Goal: Task Accomplishment & Management: Complete application form

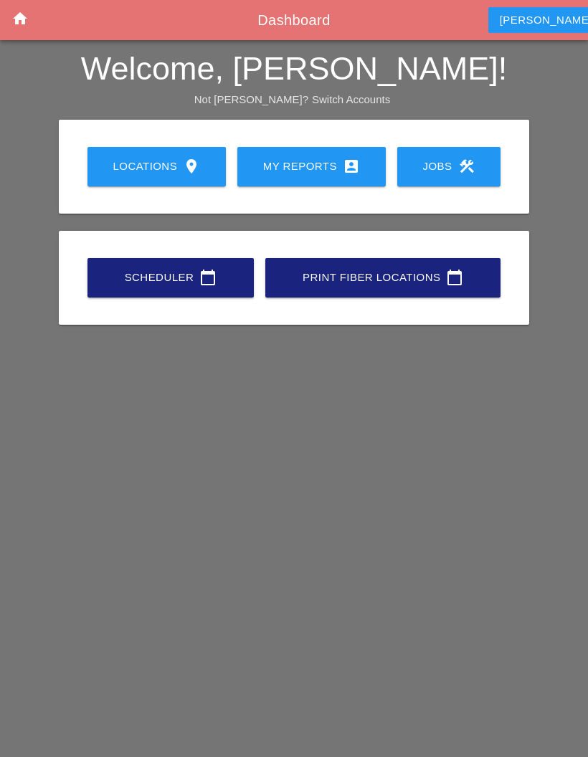
click at [293, 163] on div "My Reports account_box" at bounding box center [311, 166] width 102 height 17
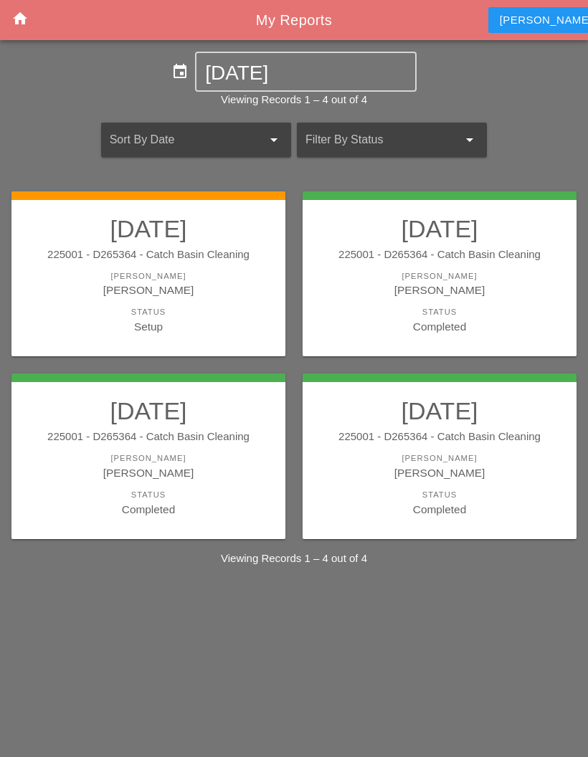
click at [199, 311] on div "Status" at bounding box center [148, 312] width 245 height 12
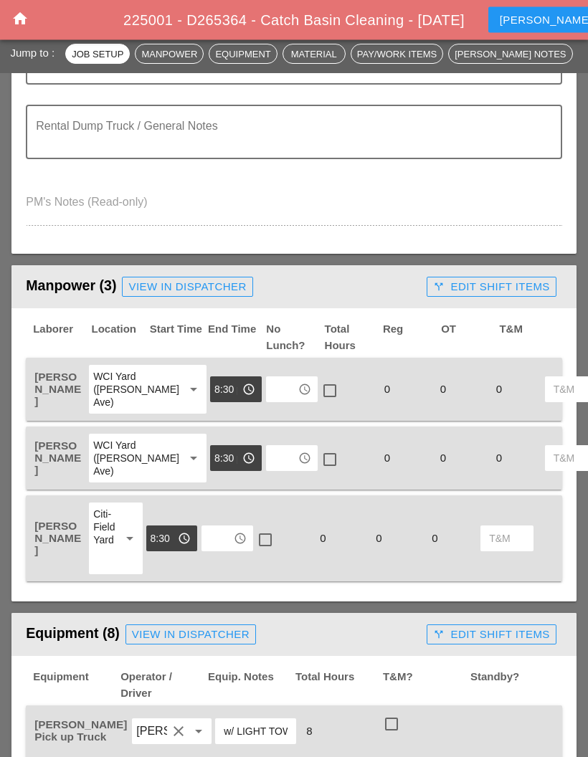
scroll to position [492, 0]
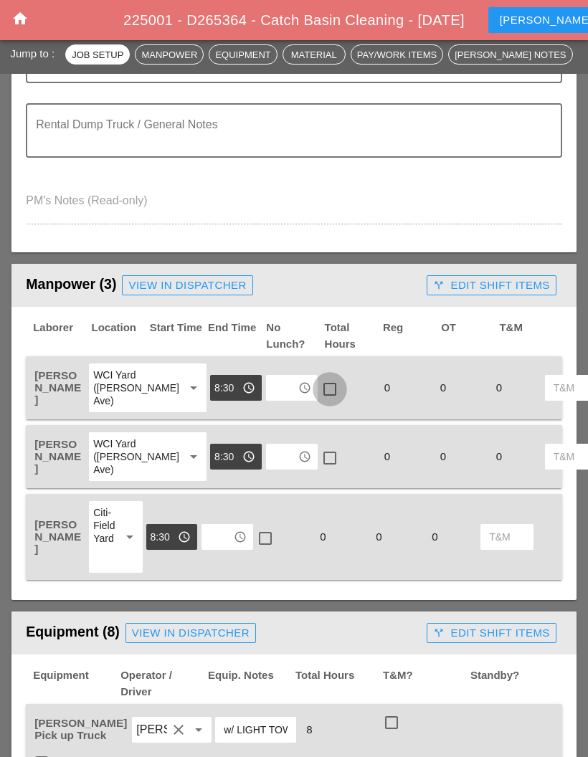
click at [318, 391] on div at bounding box center [330, 389] width 24 height 24
click at [318, 470] on div at bounding box center [330, 458] width 24 height 24
click at [262, 550] on div at bounding box center [265, 538] width 24 height 24
click at [270, 384] on input "text" at bounding box center [281, 387] width 23 height 23
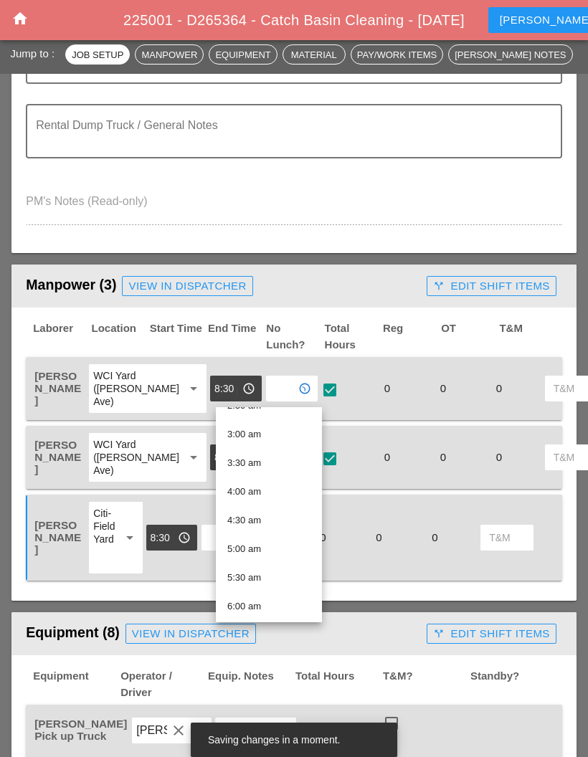
scroll to position [163, 0]
click at [259, 520] on div "4:30 am" at bounding box center [268, 518] width 83 height 17
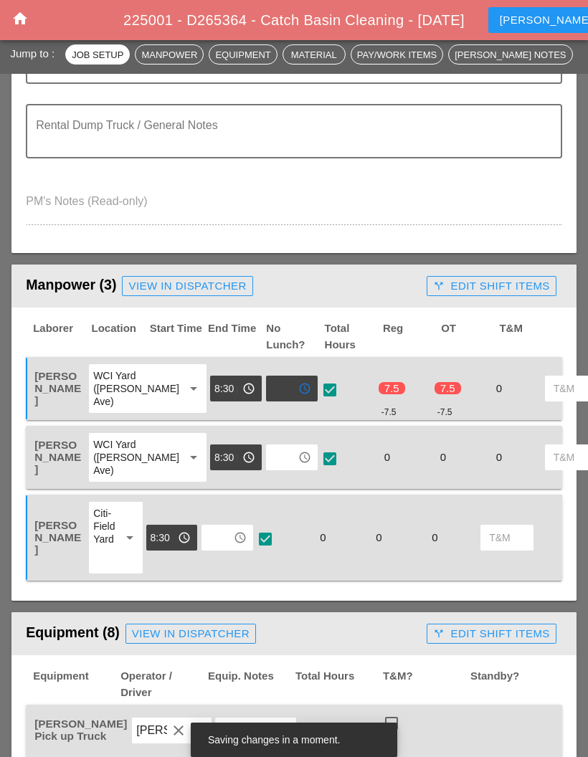
click at [270, 468] on input "text" at bounding box center [281, 457] width 23 height 23
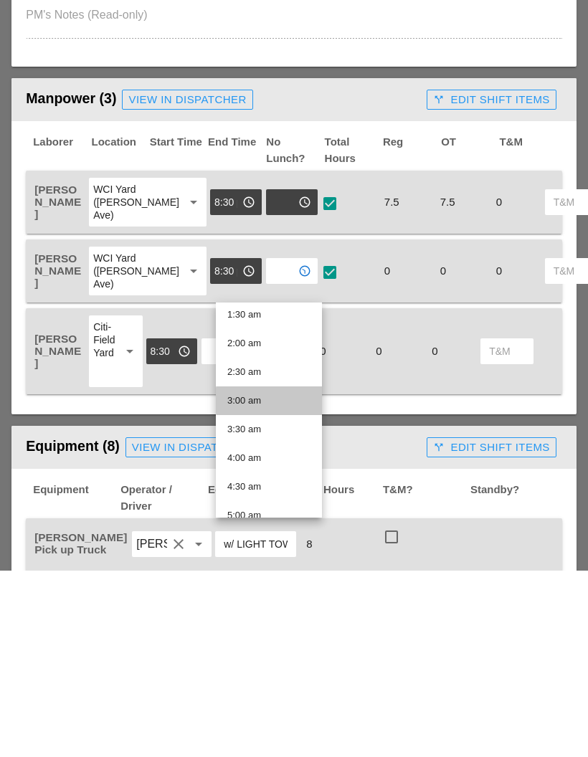
scroll to position [92, 0]
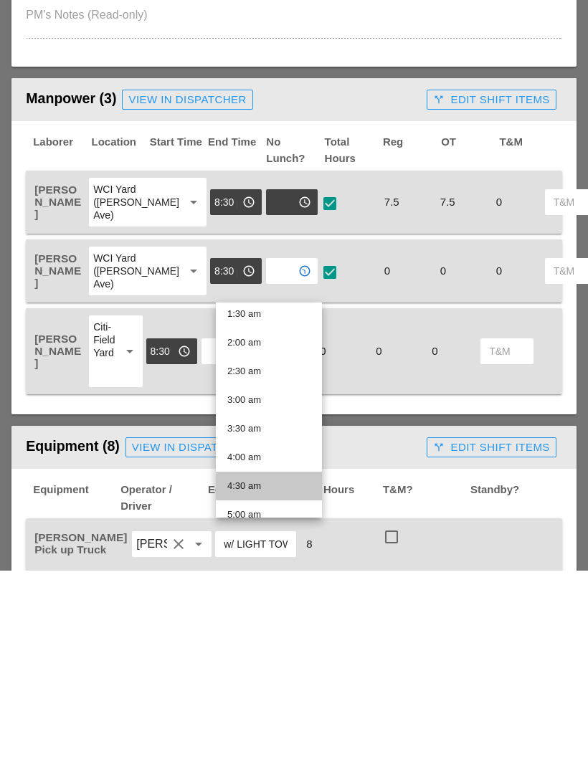
click at [268, 664] on div "4:30 am" at bounding box center [268, 672] width 83 height 17
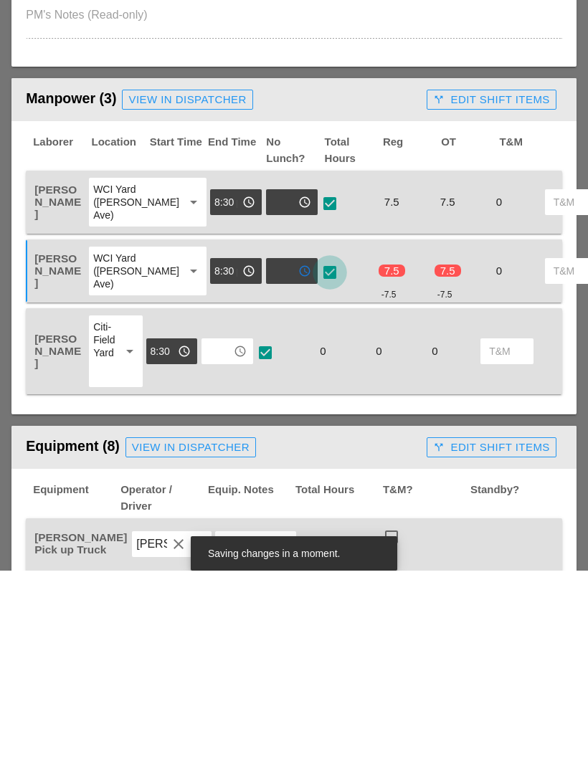
click at [318, 447] on div at bounding box center [330, 459] width 24 height 24
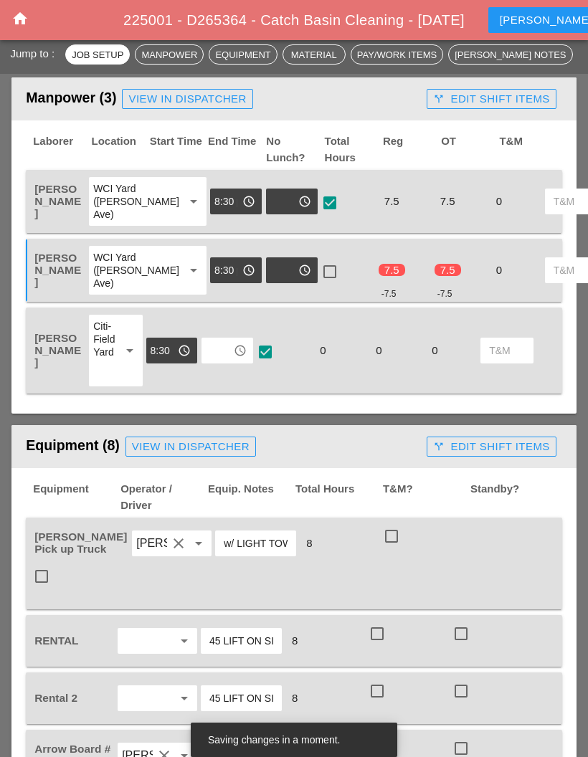
click at [318, 284] on div at bounding box center [330, 271] width 24 height 24
click at [318, 196] on div at bounding box center [330, 203] width 24 height 24
click at [318, 205] on div at bounding box center [330, 203] width 24 height 24
click at [227, 362] on input "text" at bounding box center [217, 350] width 23 height 23
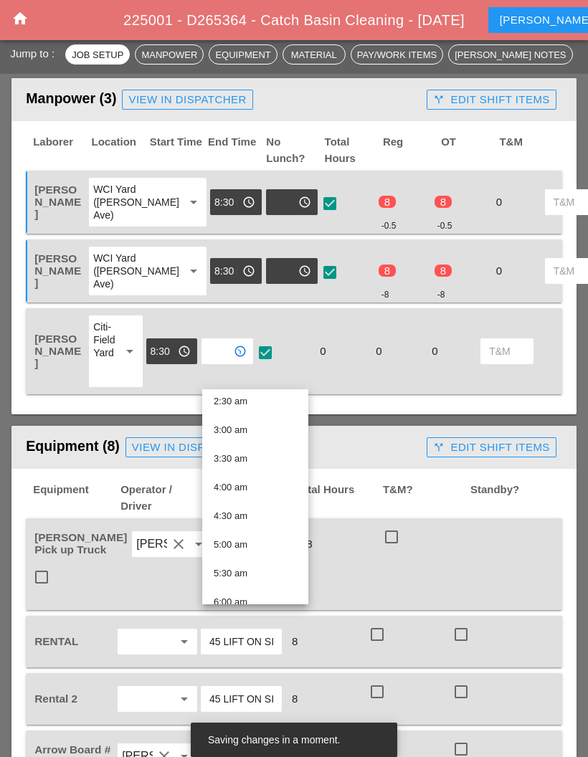
scroll to position [149, 0]
click at [244, 513] on div "4:30 am" at bounding box center [255, 515] width 83 height 17
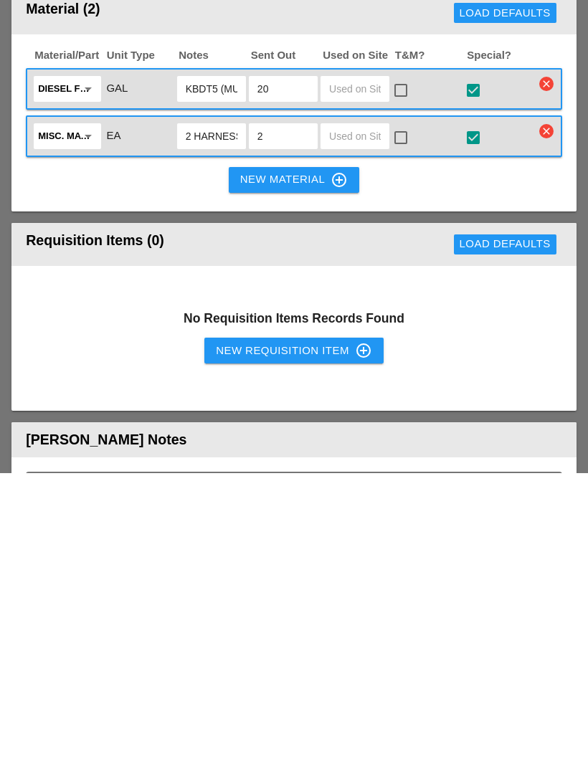
scroll to position [1469, 0]
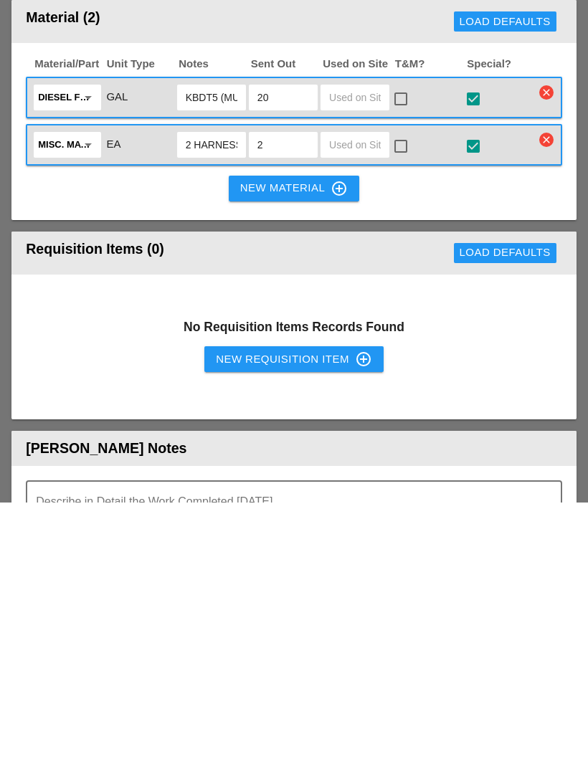
click at [340, 605] on div "New Requisition Item control_point" at bounding box center [294, 613] width 156 height 17
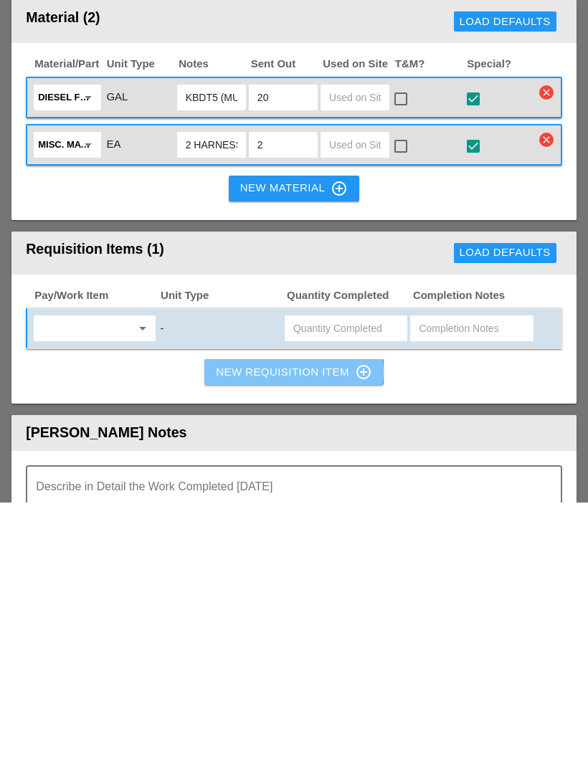
scroll to position [1724, 0]
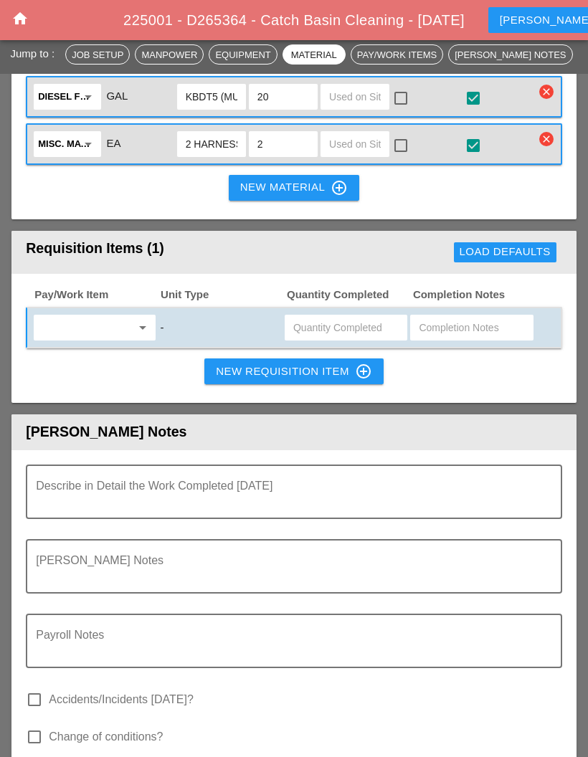
click at [117, 316] on input "text" at bounding box center [84, 327] width 92 height 23
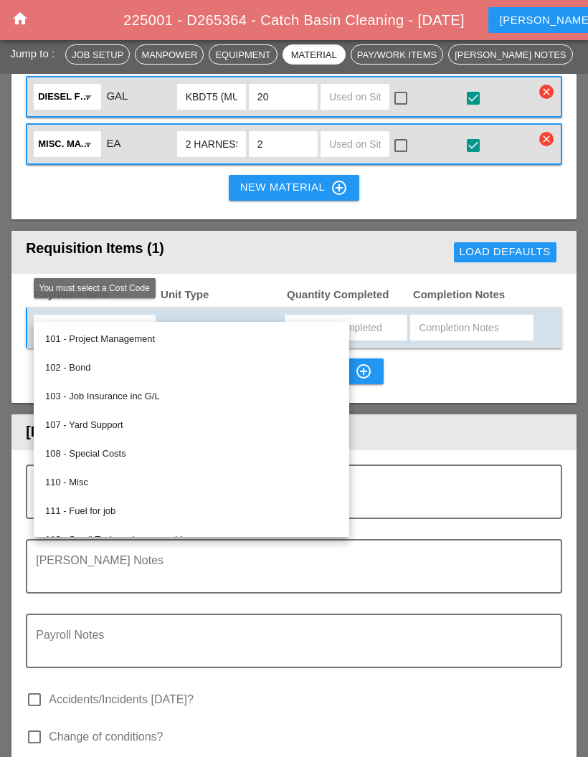
scroll to position [1723, 0]
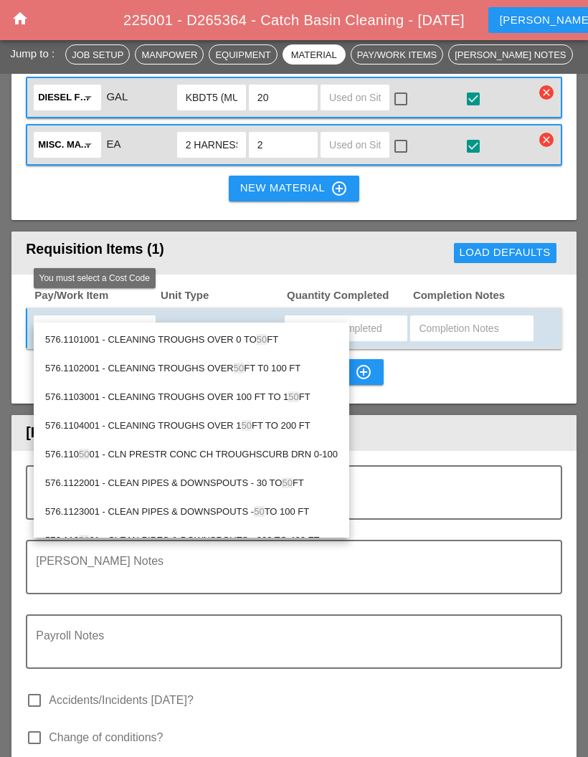
type input "5"
type input "1001"
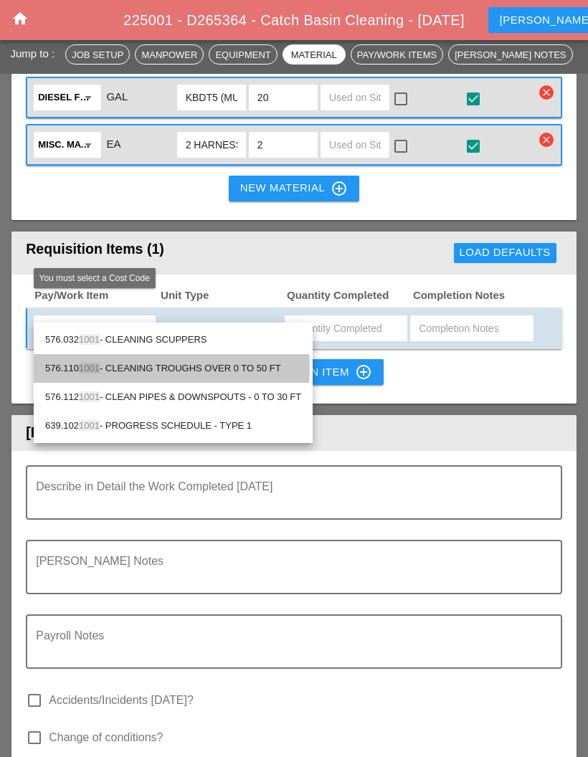
click at [130, 361] on div "576.110 1001 - CLEANING TROUGHS OVER 0 TO 50 FT" at bounding box center [173, 368] width 256 height 17
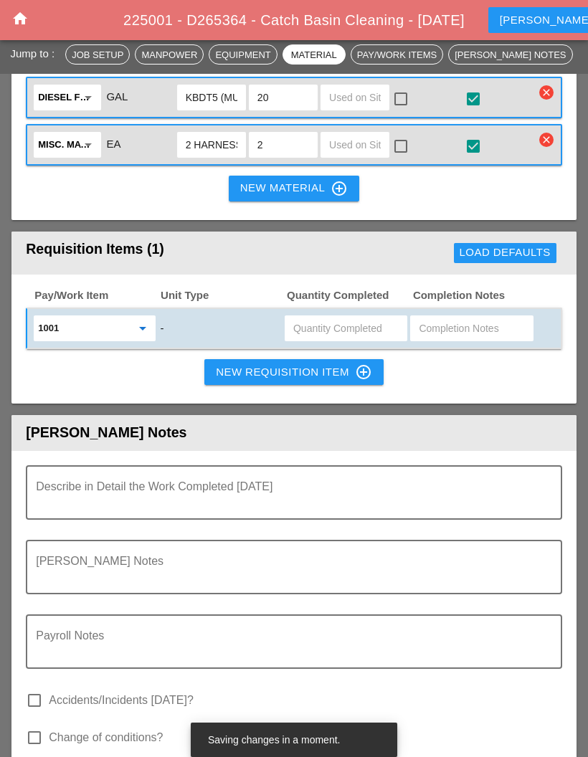
click at [476, 317] on input "text" at bounding box center [471, 328] width 105 height 23
type input "0-50"
click at [241, 359] on button "New Requisition Item control_point" at bounding box center [293, 372] width 179 height 26
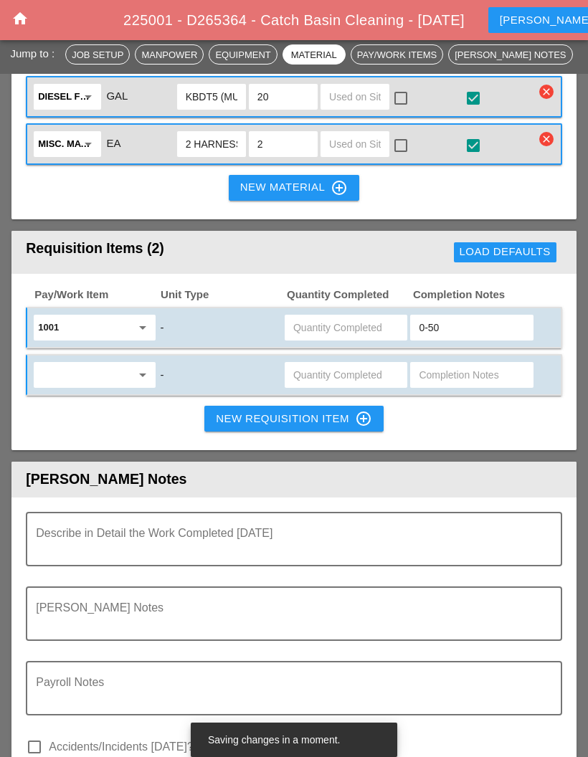
click at [74, 363] on input "text" at bounding box center [84, 374] width 92 height 23
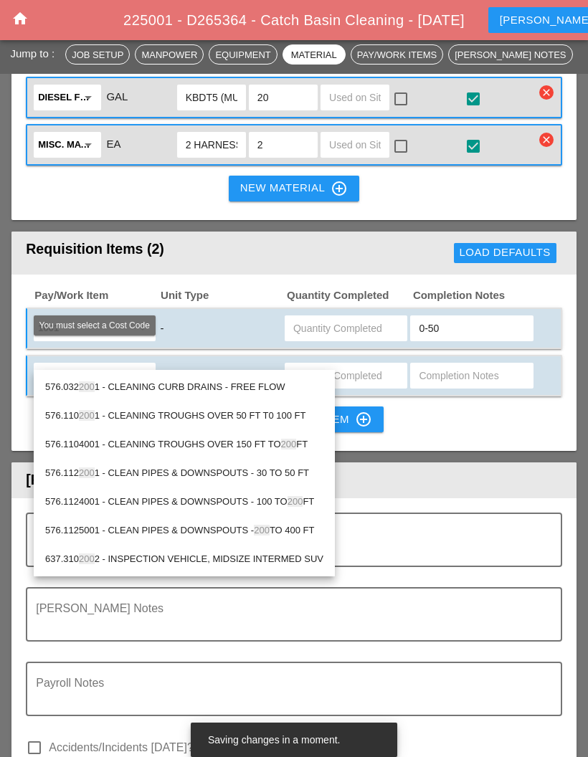
type input "2001"
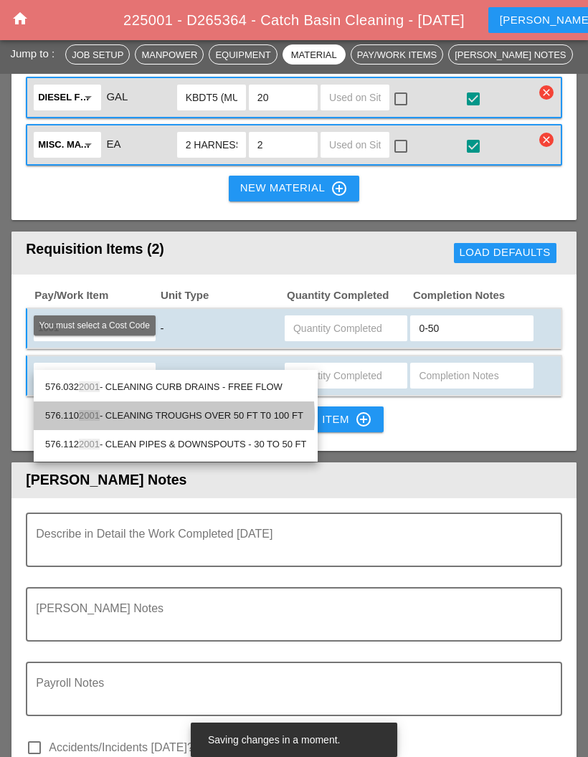
click at [134, 415] on div "576.110 2001 - CLEANING TROUGHS OVER 50 FT T0 100 FT" at bounding box center [175, 415] width 261 height 17
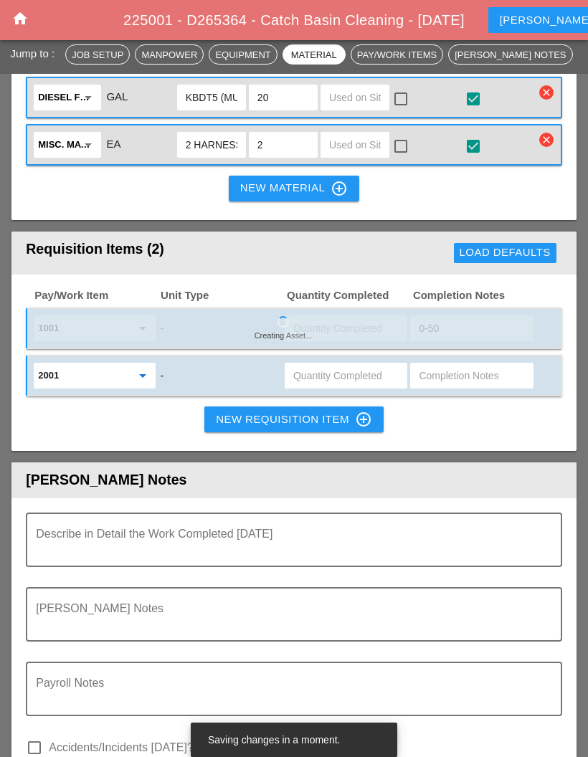
click at [471, 364] on input "text" at bounding box center [471, 375] width 105 height 23
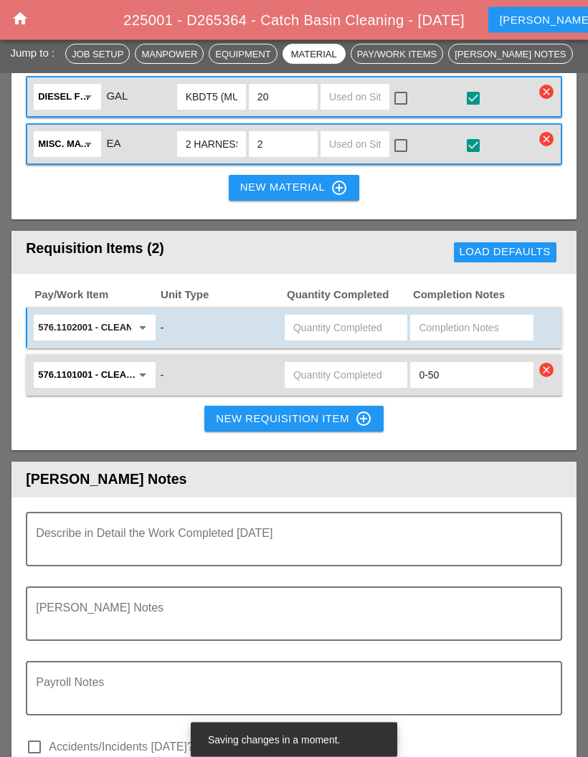
click at [489, 364] on input "0-50" at bounding box center [471, 375] width 105 height 23
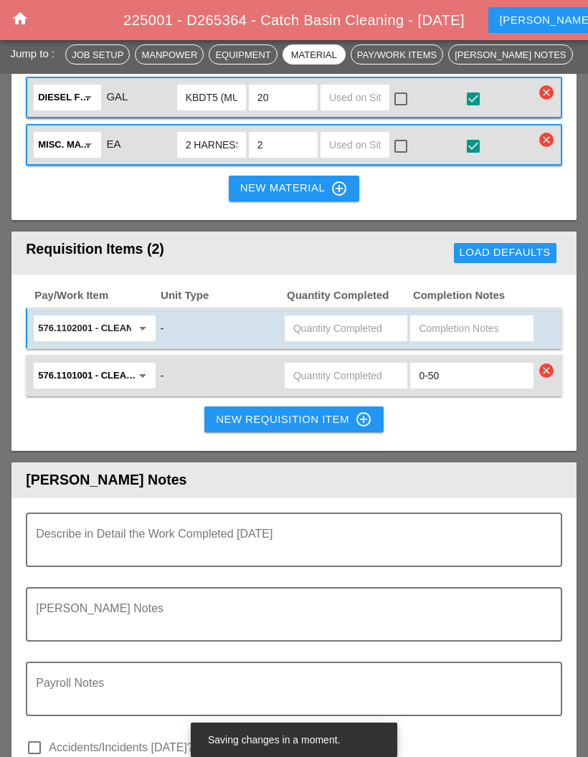
click at [485, 317] on input "text" at bounding box center [471, 328] width 105 height 23
type input "50-100"
click at [321, 406] on button "New Requisition Item control_point" at bounding box center [293, 419] width 179 height 26
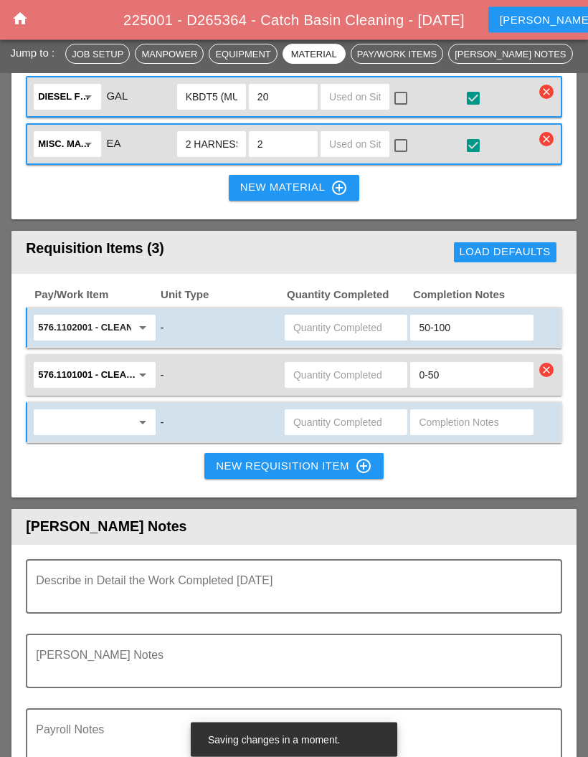
scroll to position [1724, 0]
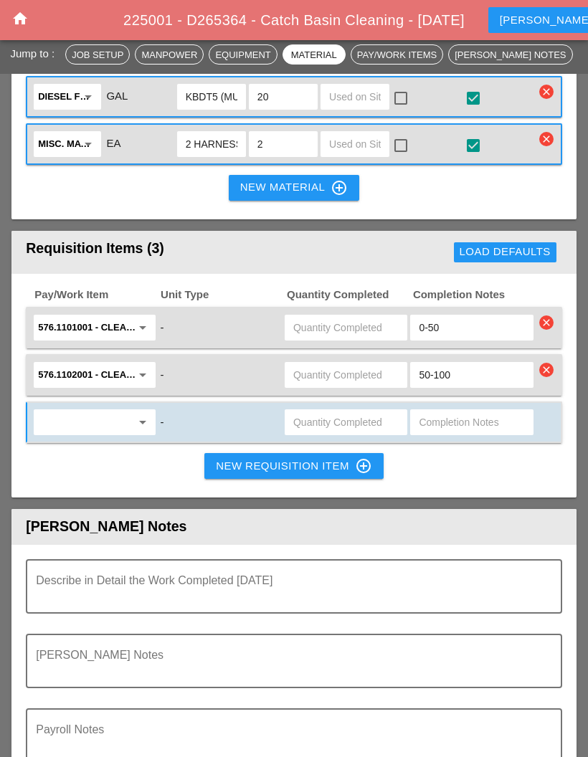
click at [105, 411] on input "text" at bounding box center [84, 422] width 92 height 23
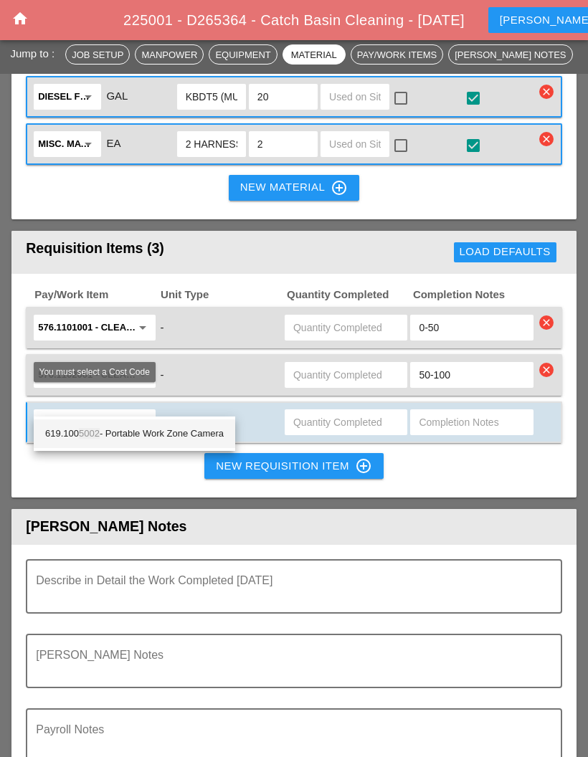
type input "5002"
click at [224, 457] on button "New Requisition Item control_point" at bounding box center [293, 466] width 179 height 26
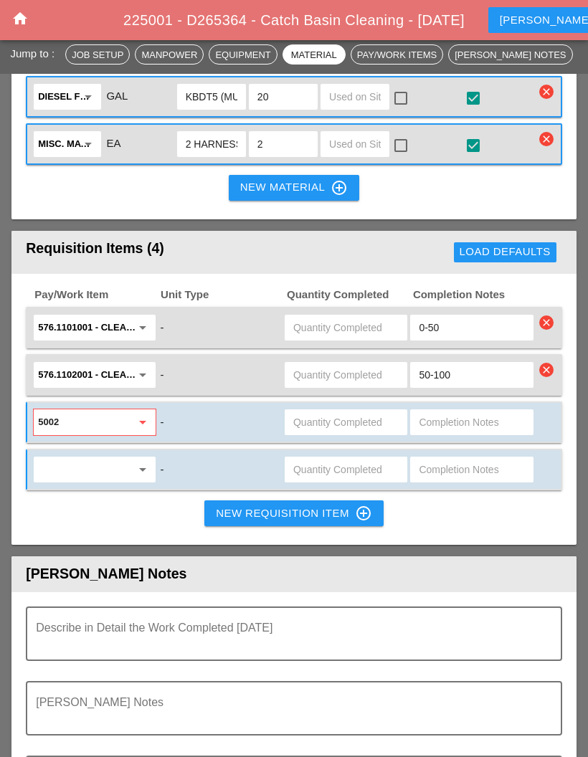
click at [115, 411] on input "5002" at bounding box center [84, 422] width 92 height 23
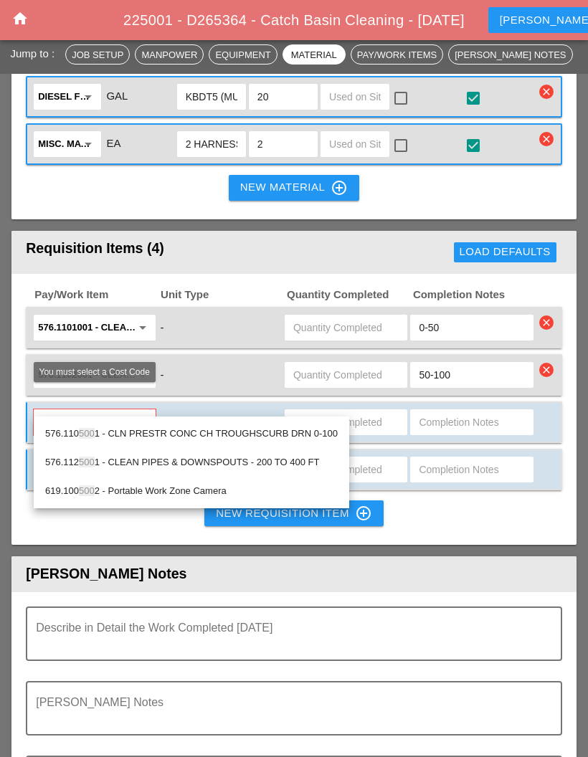
type input "5002"
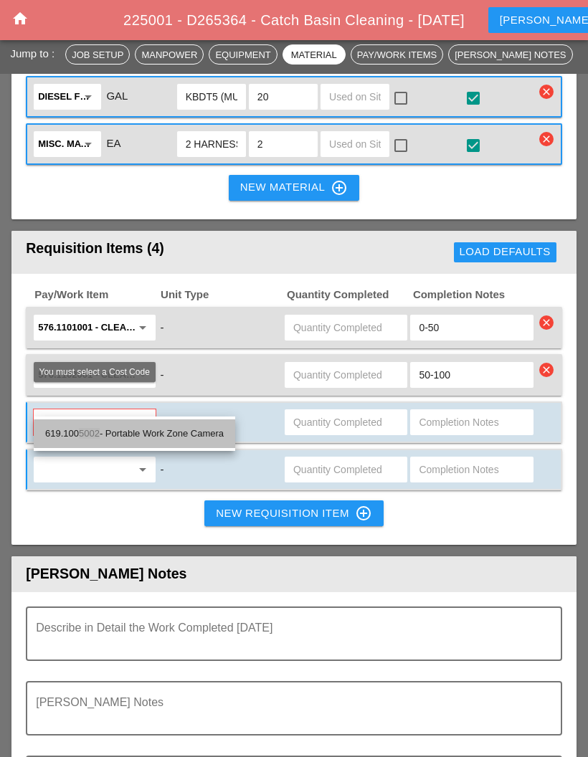
click at [120, 424] on div "619.100 5002 - Portable Work Zone Camera" at bounding box center [134, 433] width 178 height 29
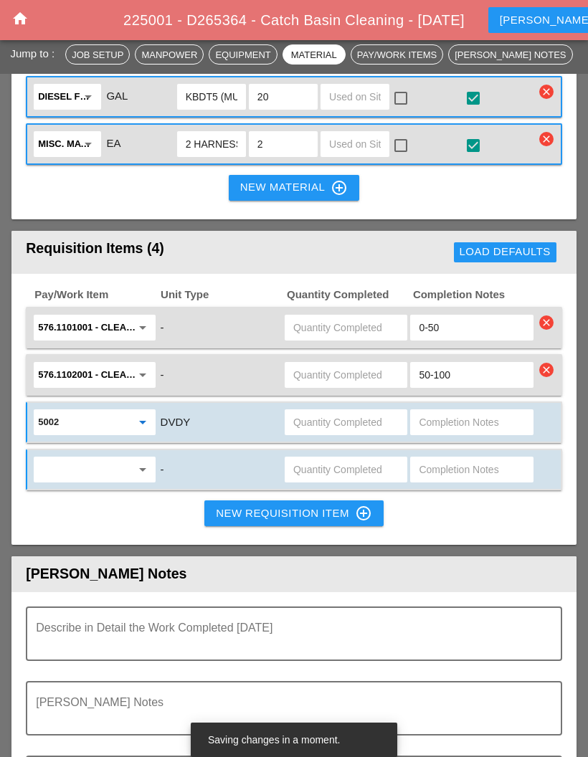
click at [354, 411] on input "text" at bounding box center [345, 422] width 105 height 23
type input "2"
click at [348, 363] on input "text" at bounding box center [345, 374] width 105 height 23
type input "2"
click at [362, 316] on input "text" at bounding box center [345, 327] width 105 height 23
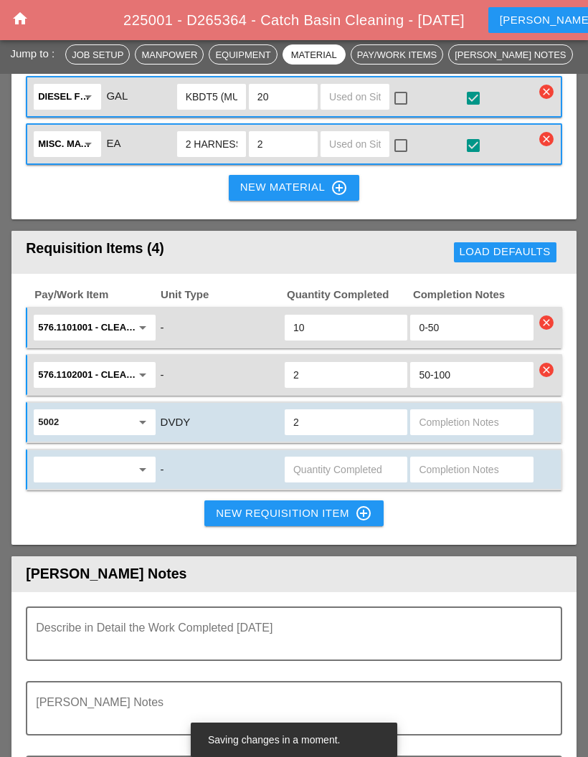
type input "1"
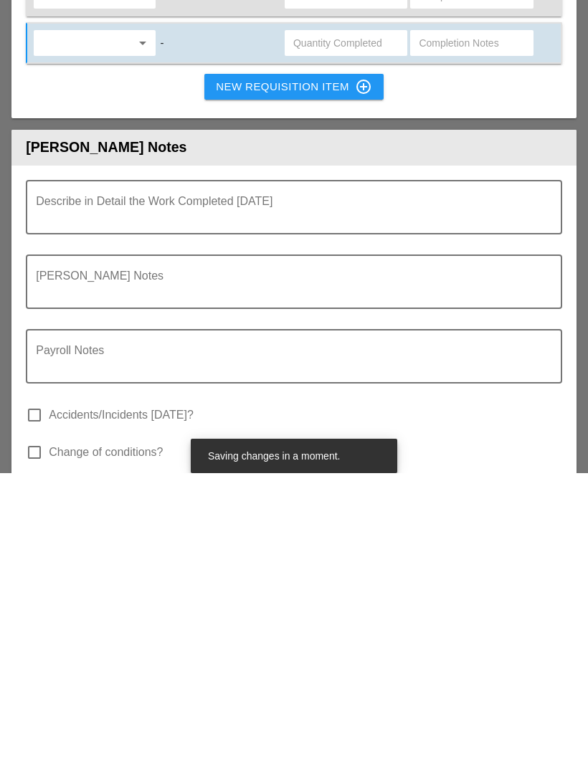
scroll to position [1871, 0]
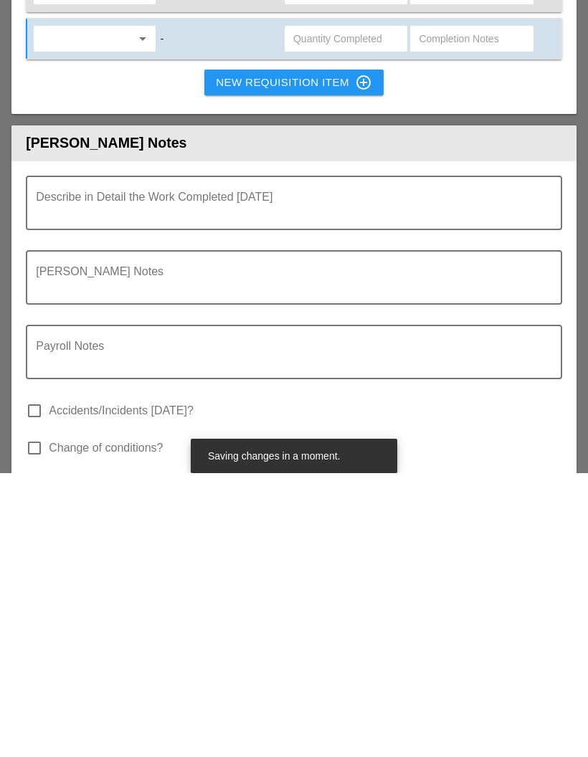
type input "4"
click at [310, 478] on textarea "Describe in Detail the Work Completed Today" at bounding box center [288, 495] width 505 height 34
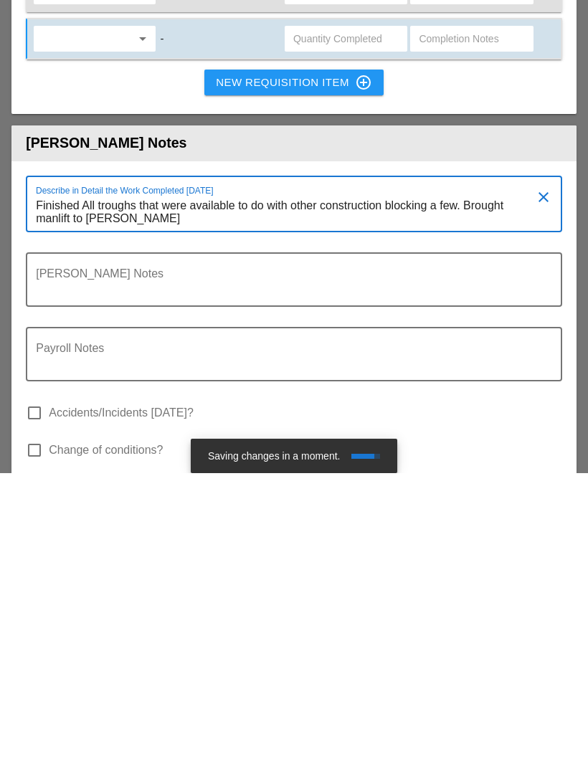
click at [57, 478] on textarea "Finished All troughs that were available to do with other construction blocking…" at bounding box center [288, 496] width 505 height 37
click at [151, 478] on textarea "Finished All troughs that were available to do with other construction blocking…" at bounding box center [288, 496] width 505 height 37
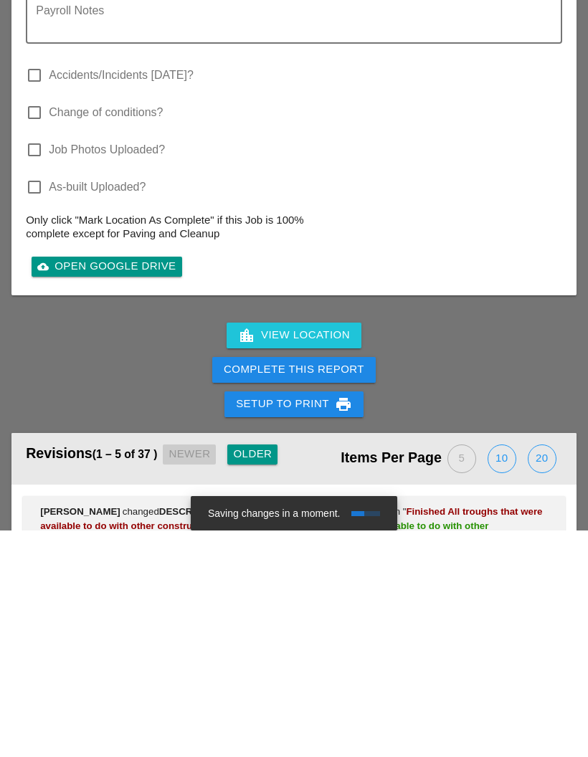
scroll to position [2308, 0]
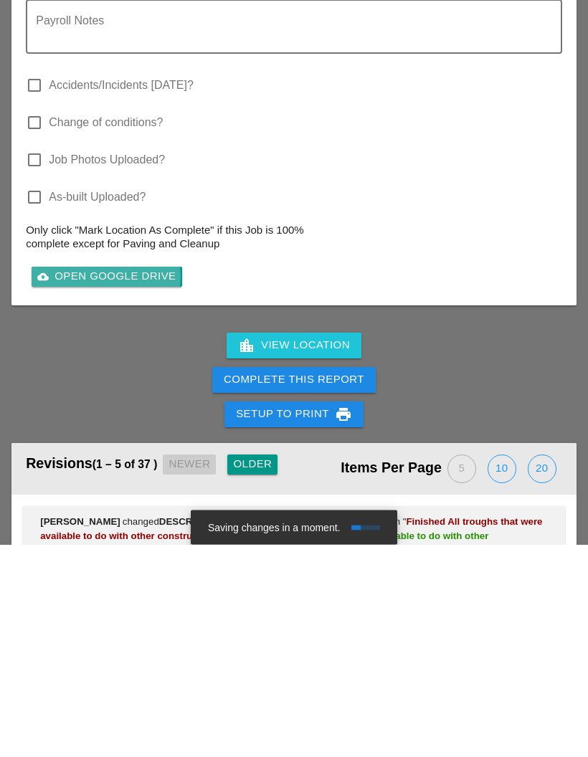
type textarea "Finished All troughs that were available to do with other construction blocking…"
click at [130, 481] on div "cloud_upload Open Google Drive" at bounding box center [106, 489] width 138 height 16
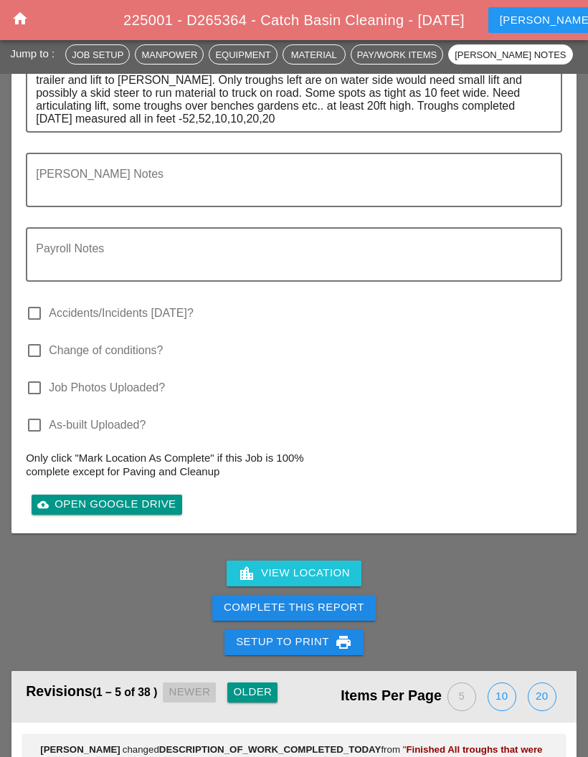
scroll to position [2264, 0]
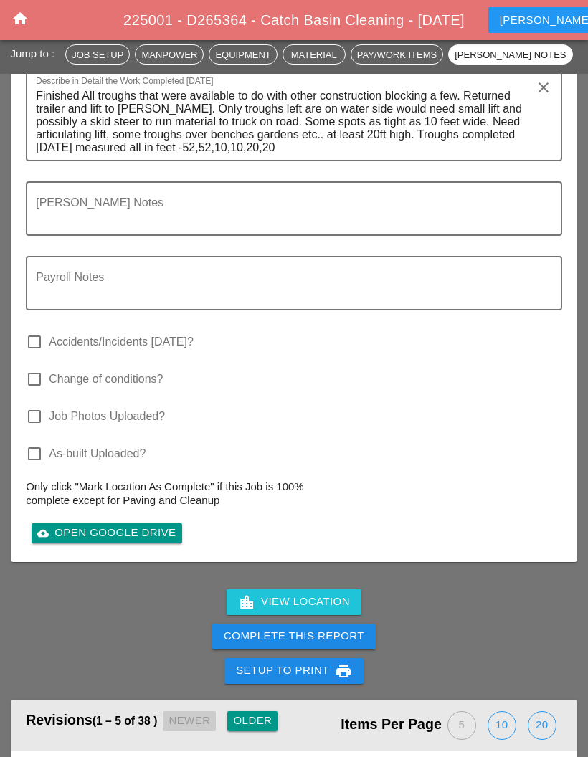
click at [102, 409] on label "Job Photos Uploaded?" at bounding box center [107, 416] width 116 height 14
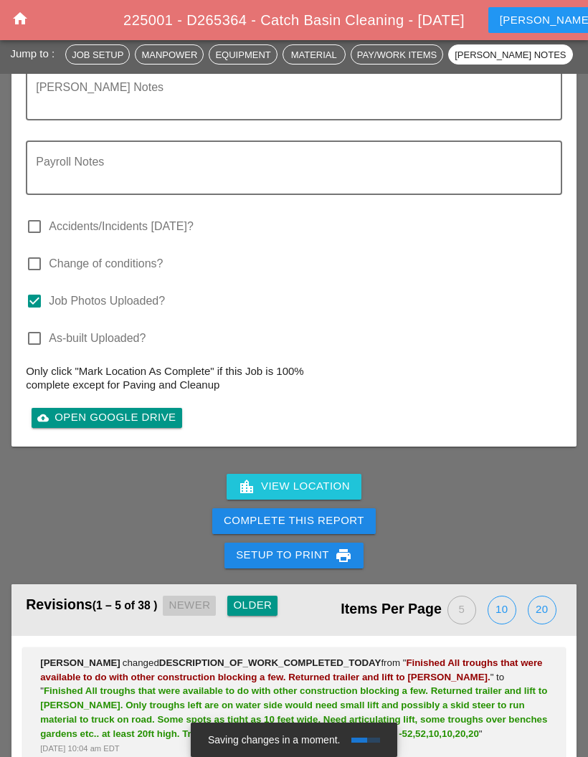
scroll to position [2380, 0]
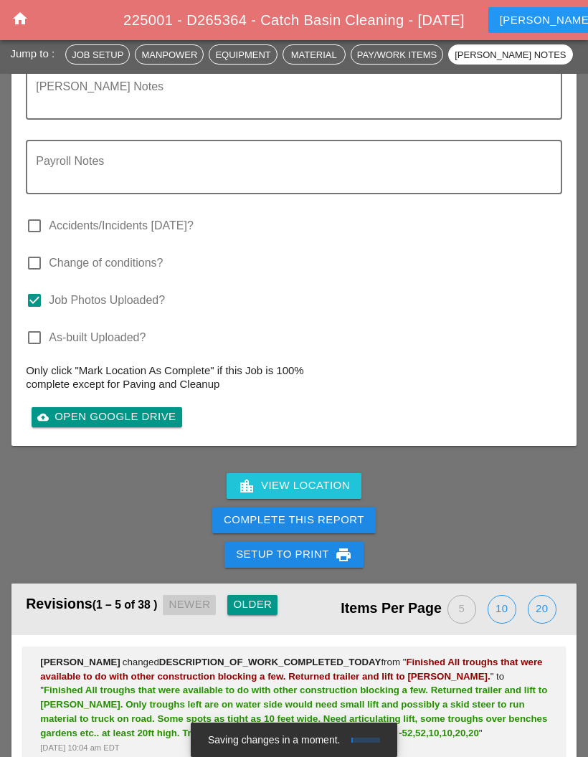
click at [305, 512] on div "Complete This Report" at bounding box center [294, 520] width 140 height 16
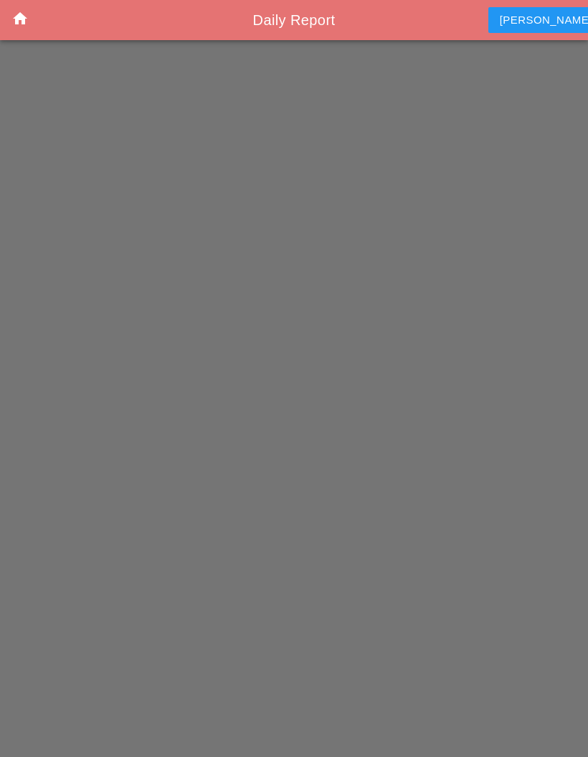
scroll to position [57, 0]
click at [298, 439] on div "home Daily Report [PERSON_NAME] account_box" at bounding box center [294, 378] width 588 height 757
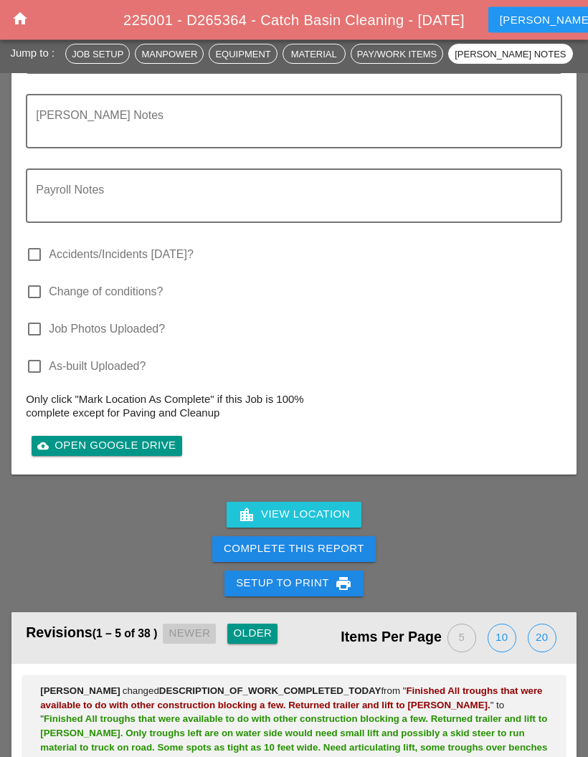
scroll to position [2485, 0]
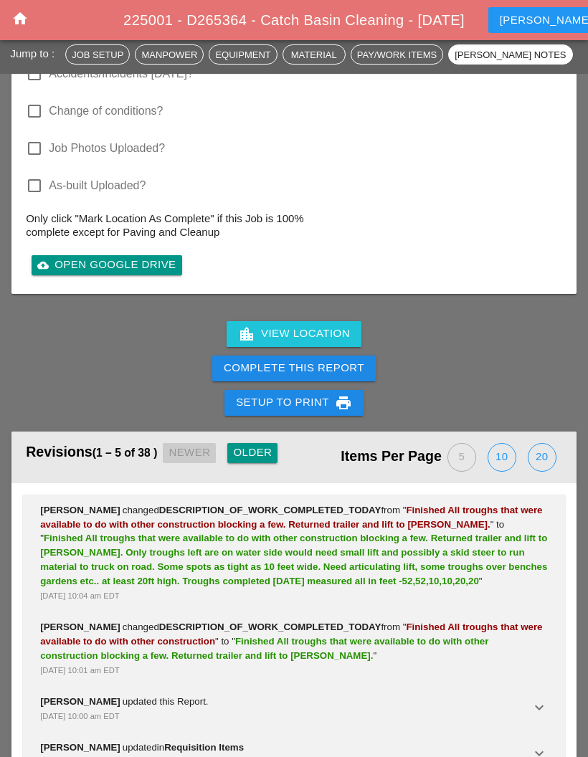
click at [315, 360] on div "Complete This Report" at bounding box center [294, 368] width 140 height 16
